Goal: Download file/media

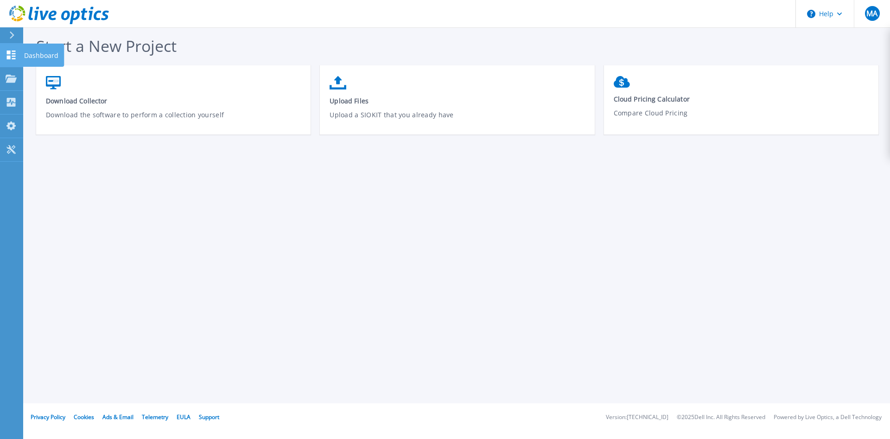
click at [6, 59] on icon at bounding box center [11, 55] width 11 height 9
click at [37, 58] on p "Dashboard" at bounding box center [41, 56] width 34 height 24
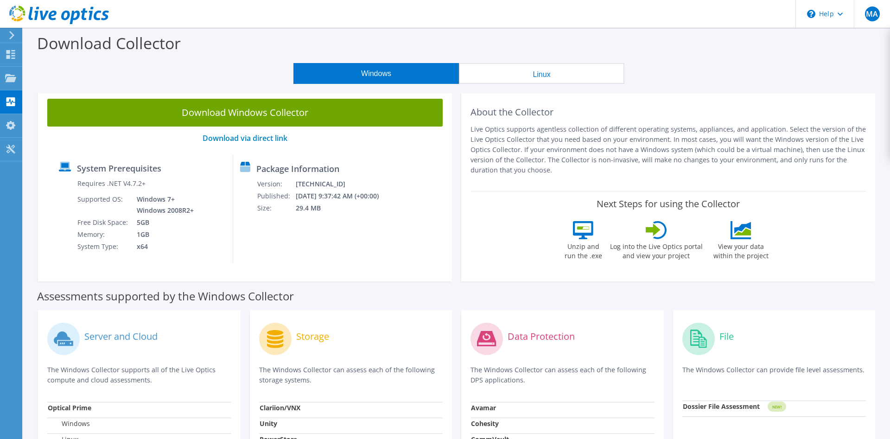
click at [12, 34] on icon at bounding box center [11, 35] width 7 height 8
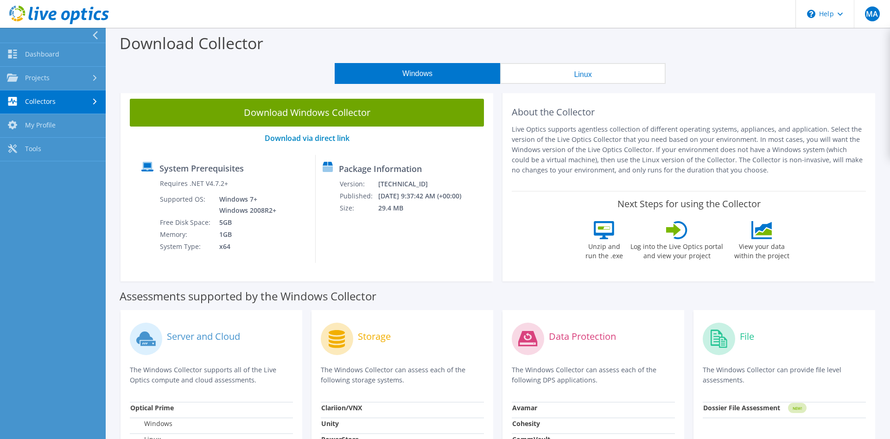
click at [419, 73] on button "Windows" at bounding box center [417, 73] width 165 height 21
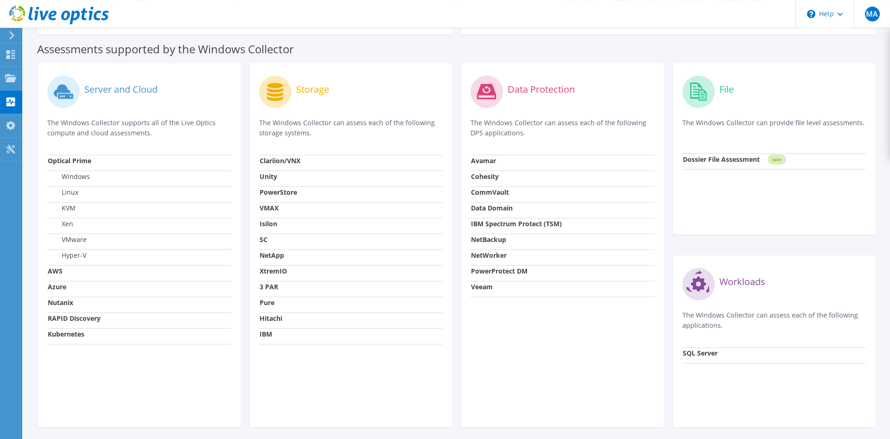
scroll to position [282, 0]
